Goal: Information Seeking & Learning: Learn about a topic

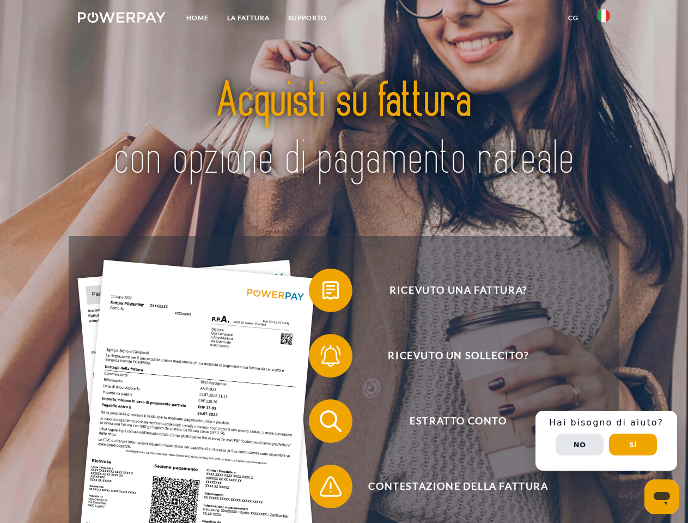
click at [121, 19] on img at bounding box center [122, 17] width 88 height 11
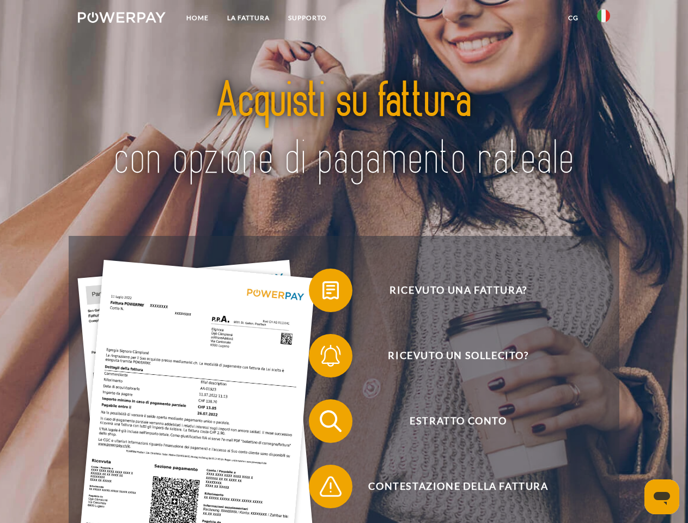
click at [603, 19] on img at bounding box center [603, 15] width 13 height 13
click at [573, 18] on link "CG" at bounding box center [573, 18] width 29 height 20
click at [322, 292] on span at bounding box center [314, 290] width 54 height 54
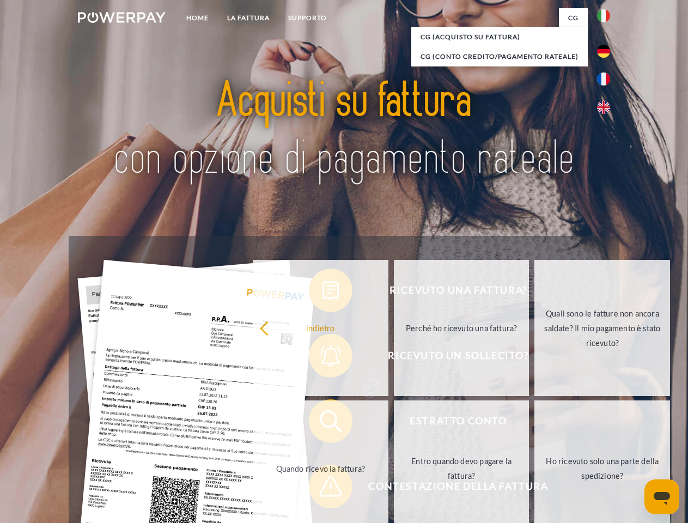
click at [322, 358] on div "Ricevuto una fattura? Ricevuto un sollecito? Estratto conto indietro" at bounding box center [344, 454] width 550 height 436
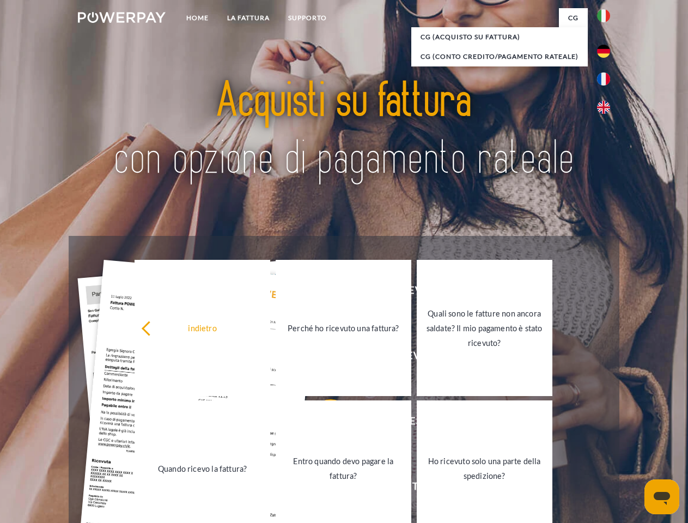
click at [322, 423] on link "Entro quando devo pagare la fattura?" at bounding box center [343, 468] width 136 height 136
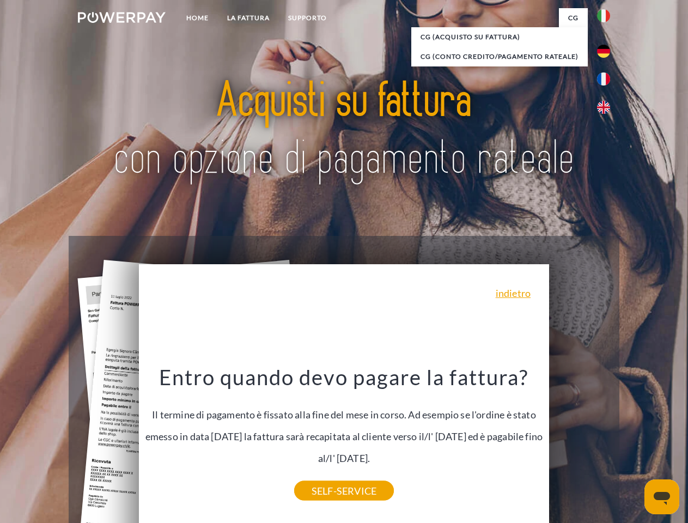
click at [606, 440] on div "Ricevuto una fattura? Ricevuto un sollecito? Estratto conto indietro" at bounding box center [344, 454] width 550 height 436
click at [579, 443] on span "Estratto conto" at bounding box center [457, 421] width 267 height 44
click at [633, 444] on header "Home LA FATTURA [GEOGRAPHIC_DATA]" at bounding box center [344, 376] width 688 height 752
